Goal: Share content

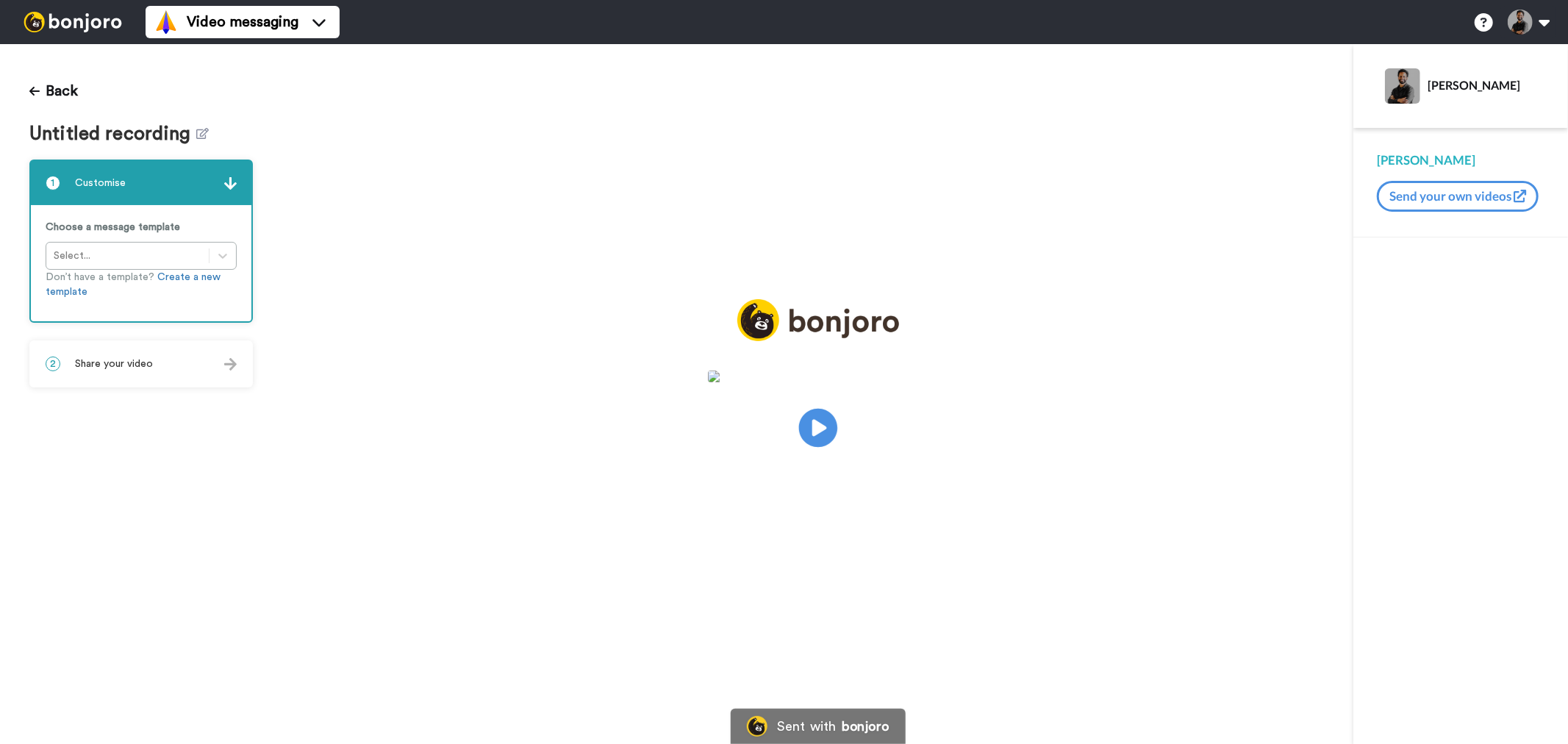
click at [810, 449] on icon "Play/Pause" at bounding box center [818, 427] width 39 height 69
click at [128, 393] on div "Back Untitled recording 1 Customise Choose a message template Select... Don’t h…" at bounding box center [141, 394] width 283 height 700
click at [144, 342] on div "2 Share your video" at bounding box center [142, 364] width 221 height 44
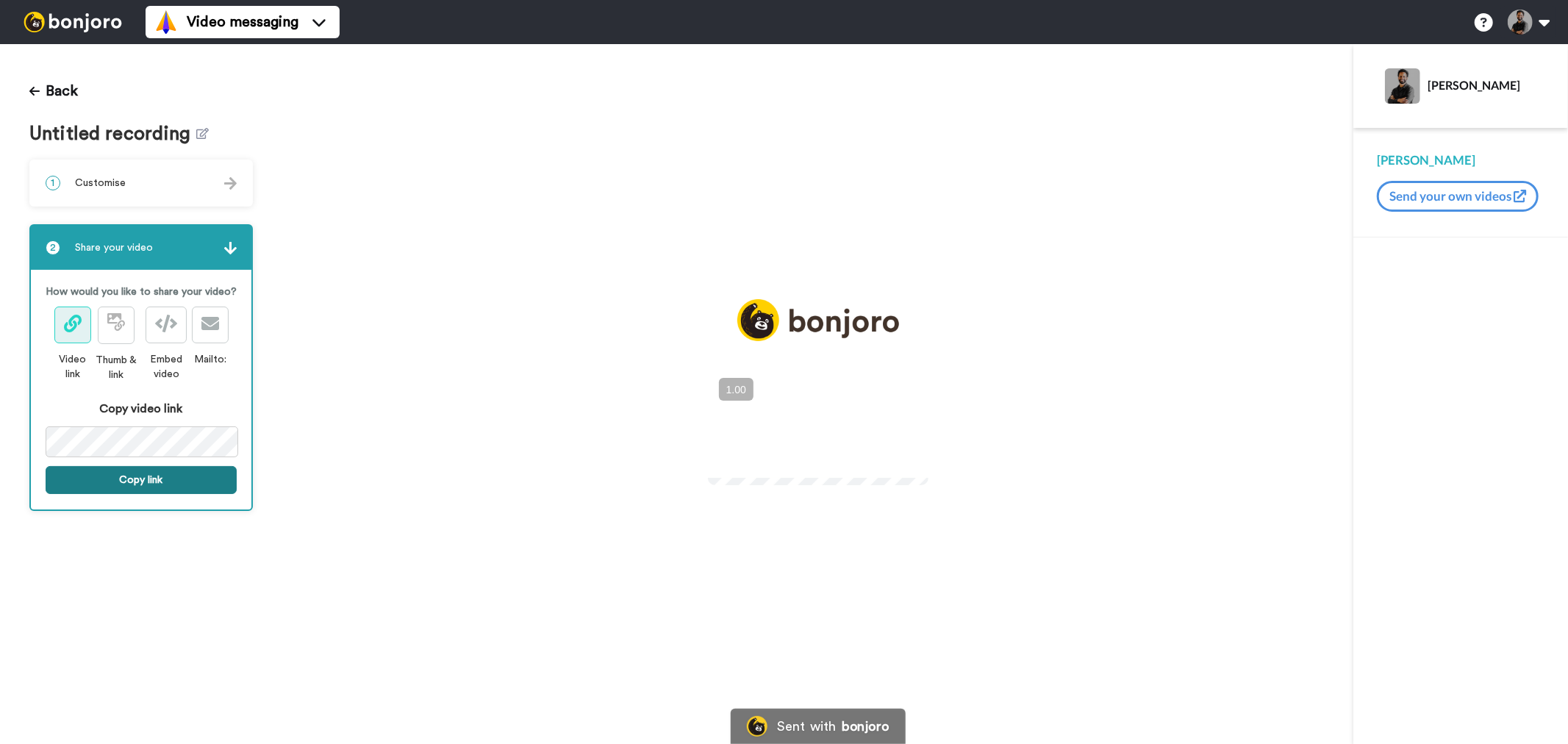
click at [152, 490] on button "Copy link" at bounding box center [142, 480] width 192 height 28
click at [0, 0] on button "+" at bounding box center [0, 0] width 0 height 0
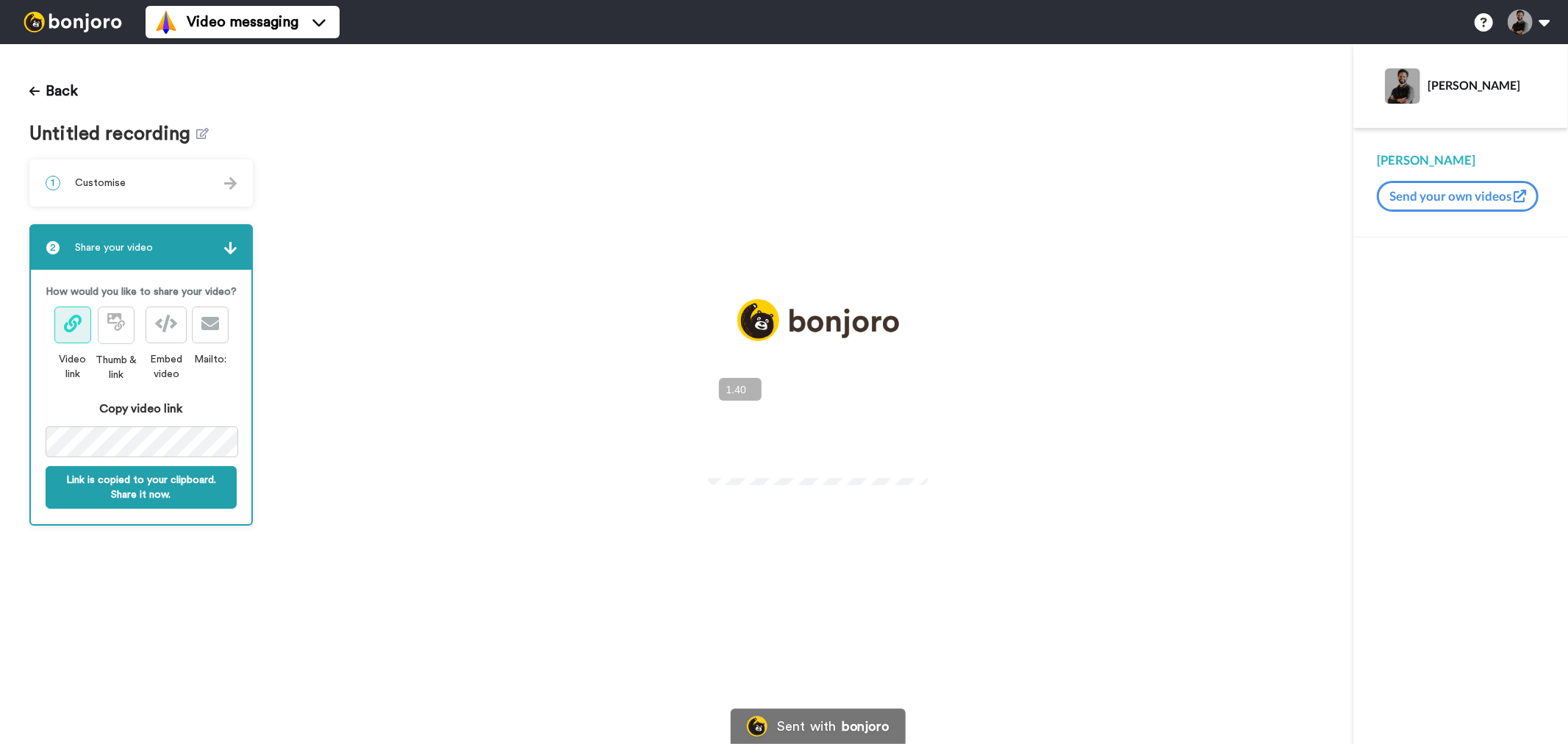
click at [0, 0] on button "+" at bounding box center [0, 0] width 0 height 0
click at [828, 417] on icon at bounding box center [818, 428] width 39 height 39
